Goal: Find specific page/section: Find specific page/section

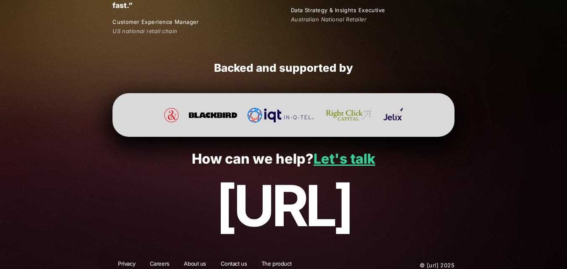
scroll to position [1614, 0]
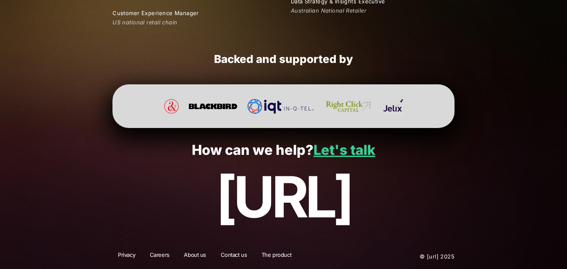
click at [161, 252] on link "Careers" at bounding box center [159, 256] width 31 height 11
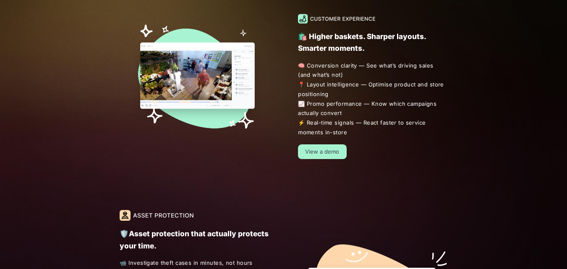
scroll to position [1614, 0]
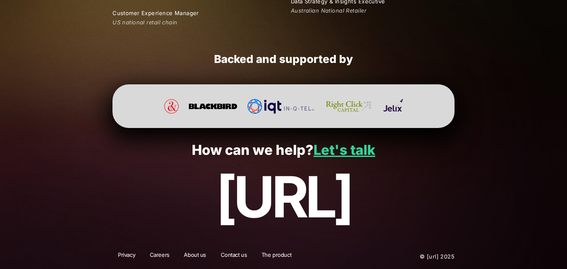
click at [201, 256] on link "About us" at bounding box center [194, 256] width 33 height 11
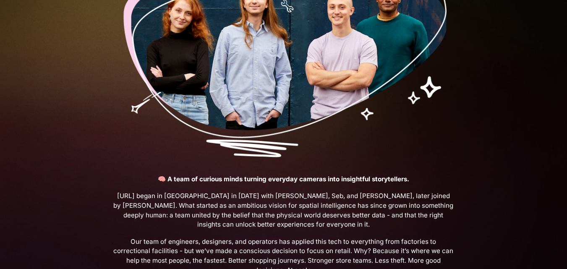
scroll to position [252, 0]
